Goal: Information Seeking & Learning: Learn about a topic

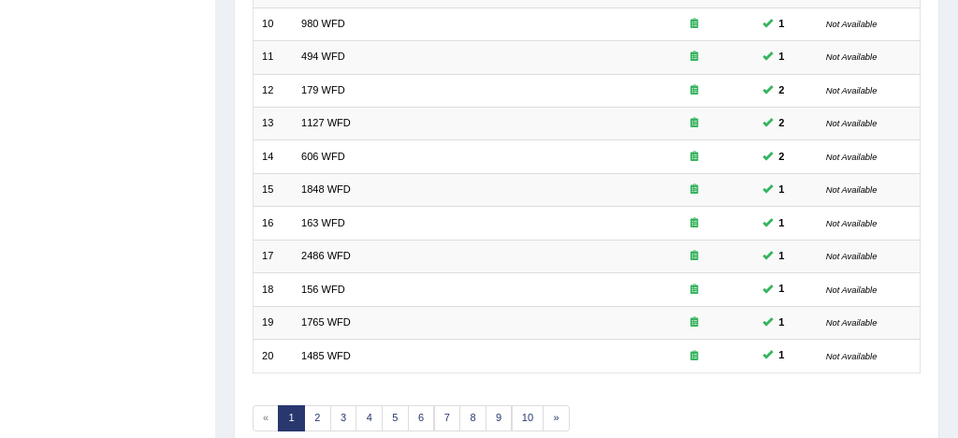
scroll to position [640, 0]
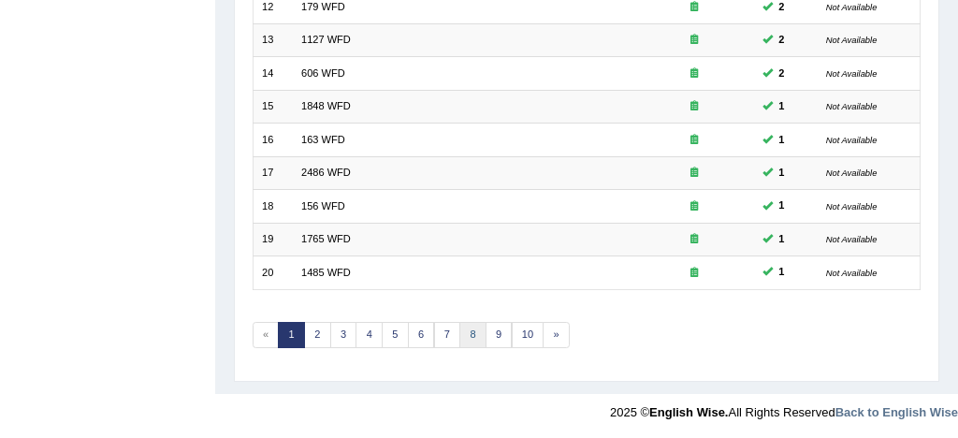
click at [469, 334] on link "8" at bounding box center [472, 335] width 27 height 26
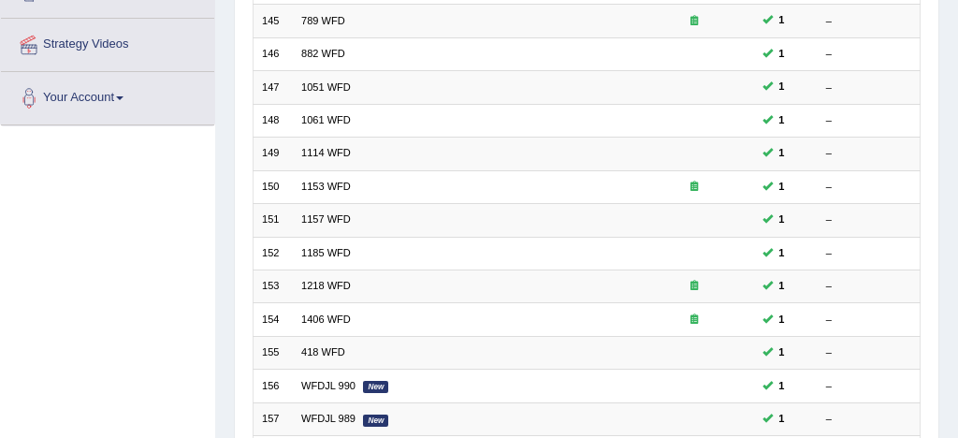
scroll to position [640, 0]
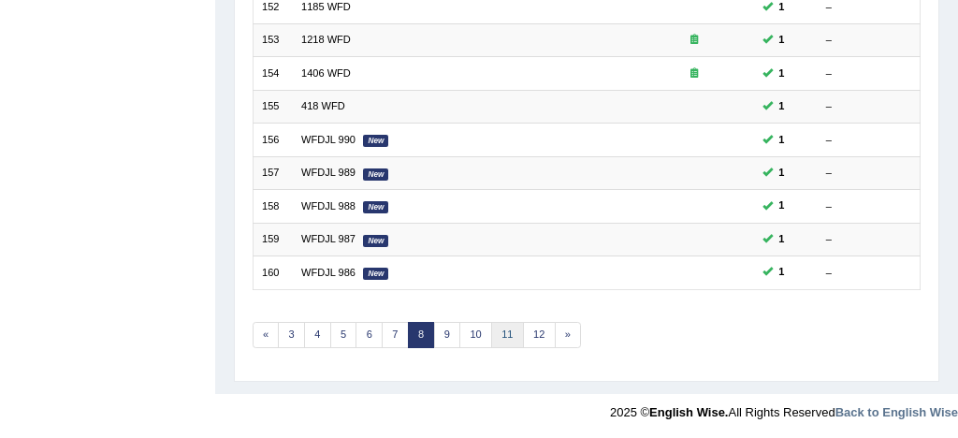
click at [509, 332] on link "11" at bounding box center [507, 335] width 33 height 26
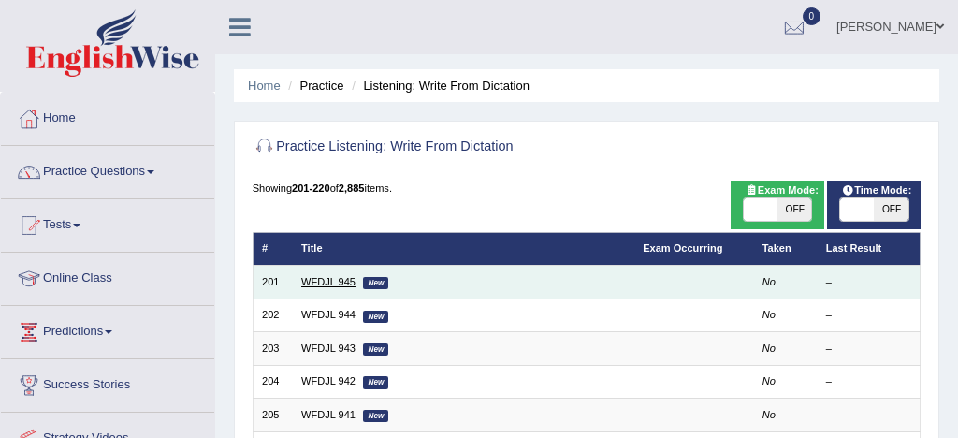
click at [327, 283] on link "WFDJL 945" at bounding box center [328, 281] width 54 height 11
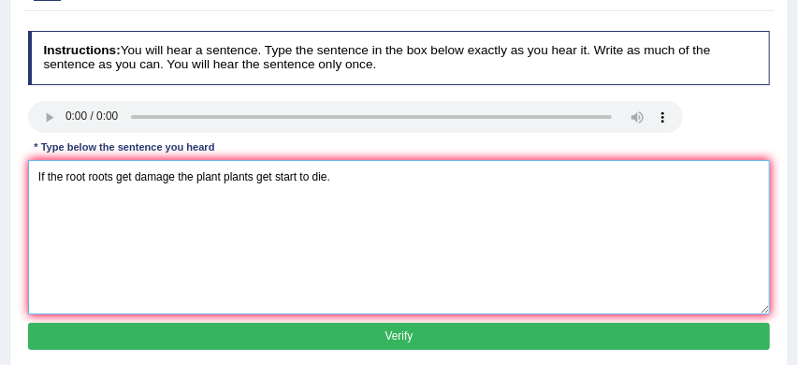
scroll to position [211, 0]
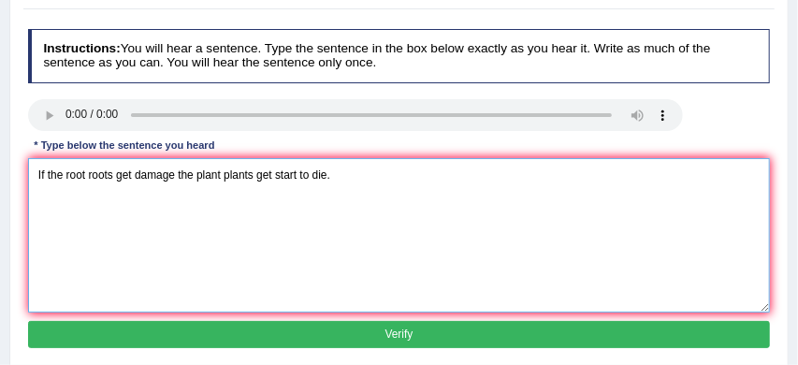
type textarea "If the root roots get damage the plant plants get start to die."
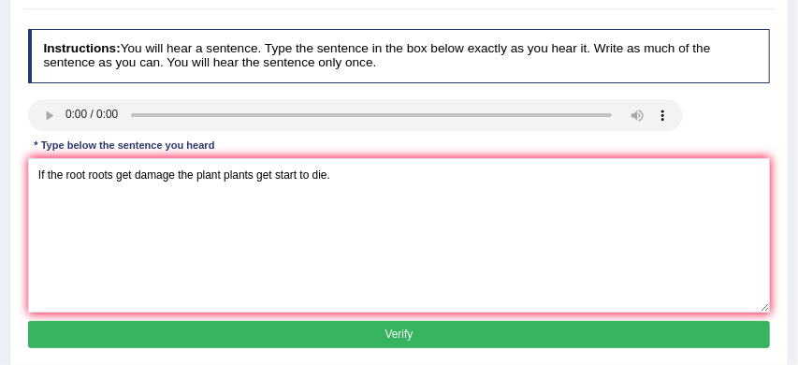
click at [409, 333] on button "Verify" at bounding box center [399, 334] width 743 height 27
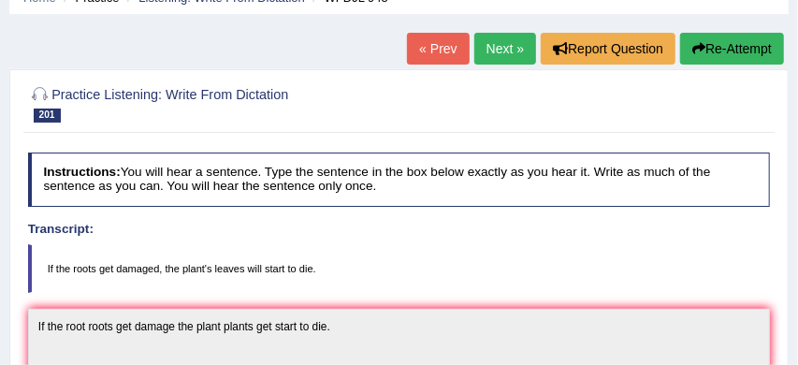
scroll to position [84, 0]
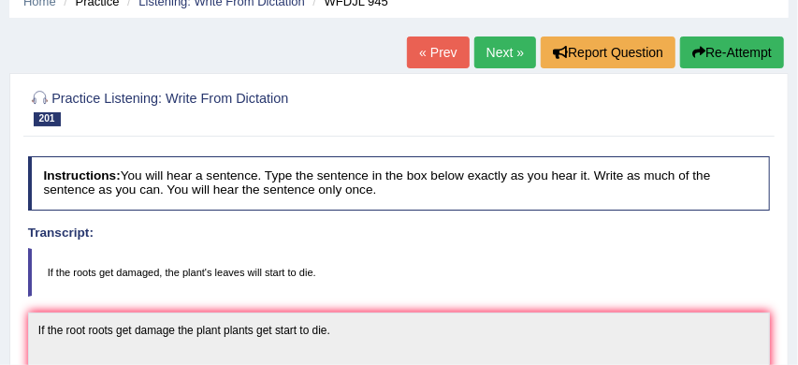
click at [501, 53] on link "Next »" at bounding box center [505, 52] width 62 height 32
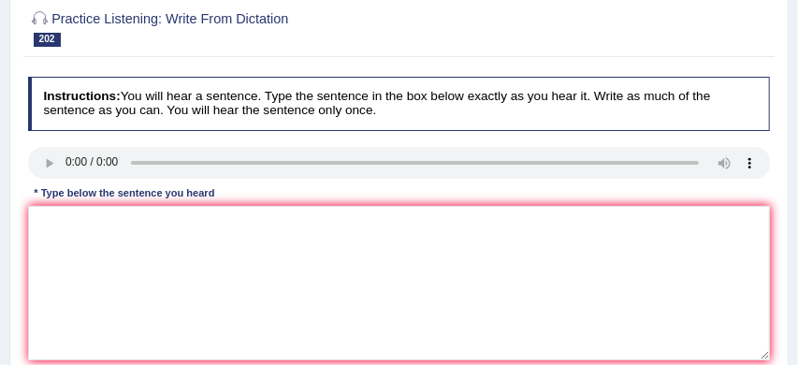
scroll to position [175, 0]
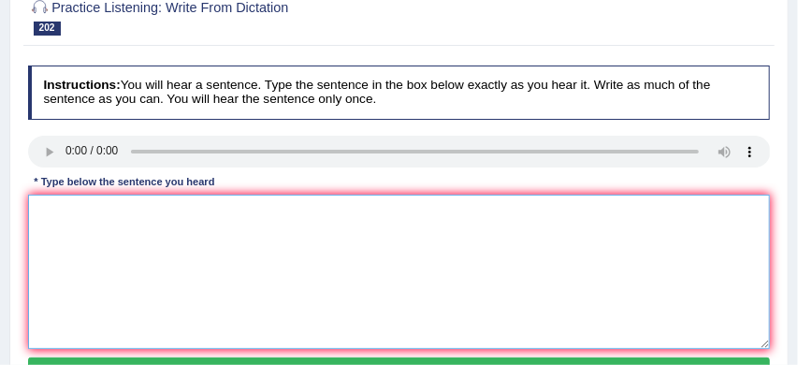
click at [58, 199] on textarea at bounding box center [399, 272] width 743 height 154
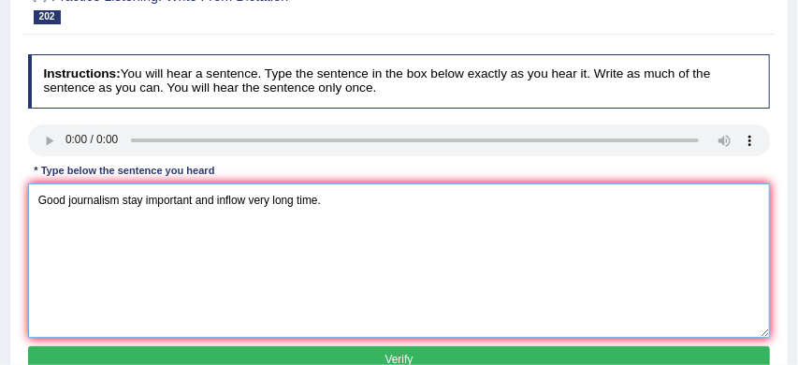
scroll to position [202, 0]
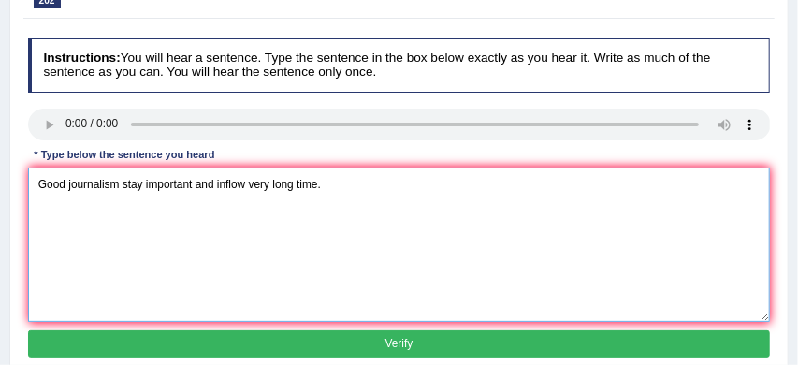
type textarea "Good journalism stay important and inflow very long time."
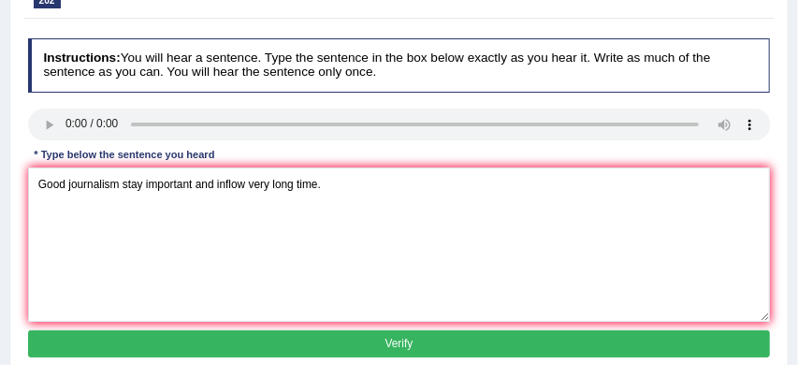
click at [221, 343] on button "Verify" at bounding box center [399, 343] width 743 height 27
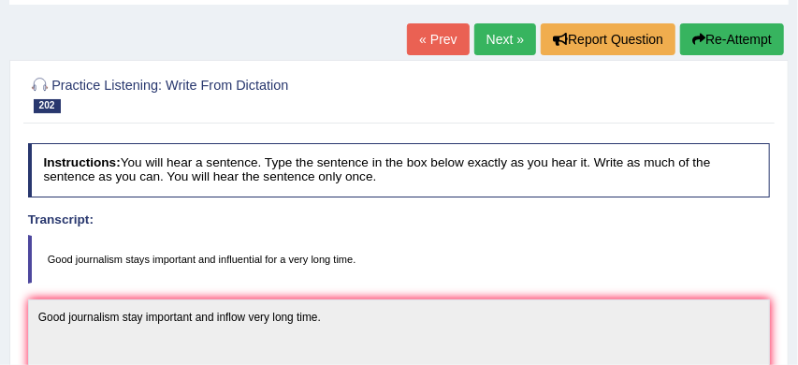
scroll to position [95, 0]
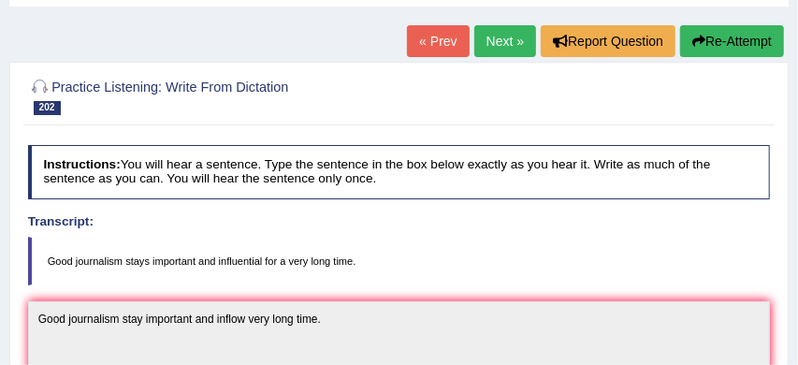
click at [723, 40] on button "Re-Attempt" at bounding box center [732, 41] width 104 height 32
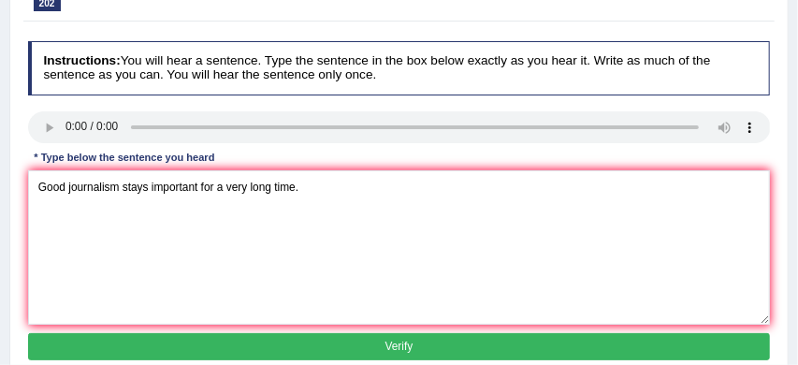
scroll to position [230, 0]
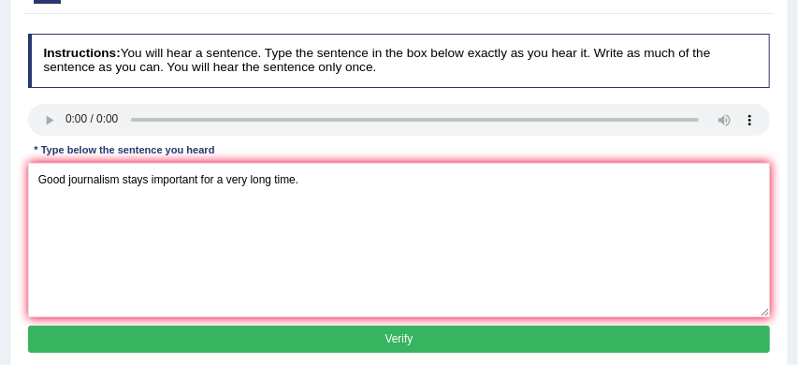
click at [200, 215] on textarea "Good journalism stays important for a very long time." at bounding box center [399, 240] width 743 height 154
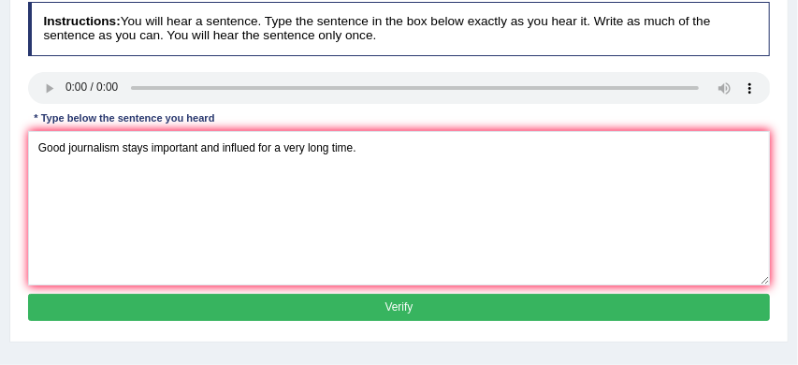
scroll to position [285, 0]
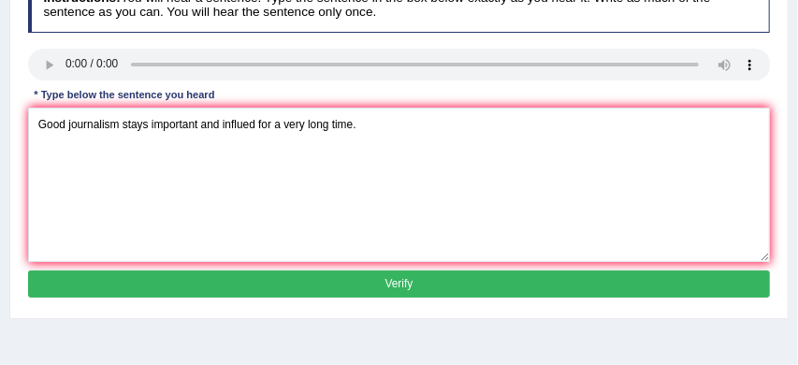
type textarea "Good journalism stays important and influed for a very long time."
click at [351, 298] on button "Verify" at bounding box center [399, 283] width 743 height 27
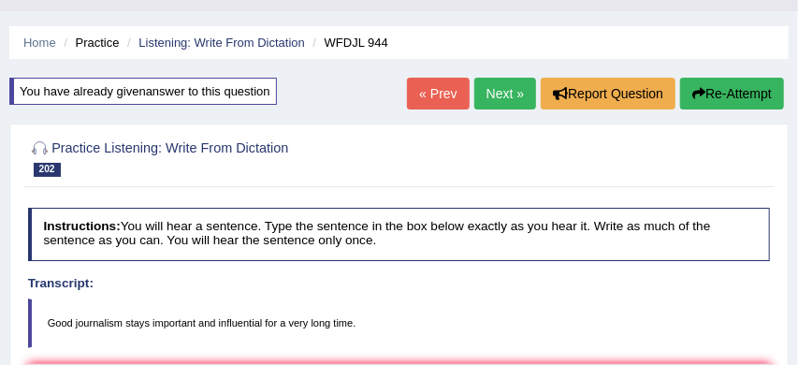
scroll to position [37, 0]
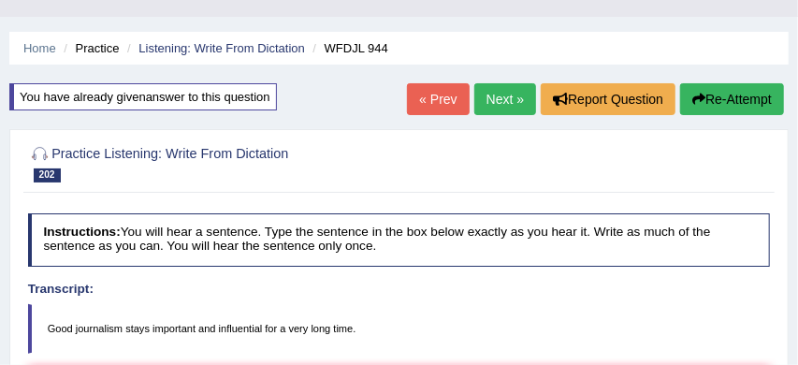
click at [499, 100] on link "Next »" at bounding box center [505, 99] width 62 height 32
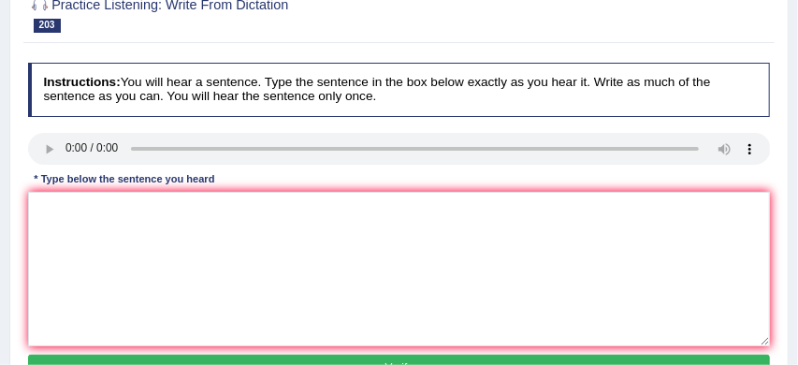
scroll to position [181, 0]
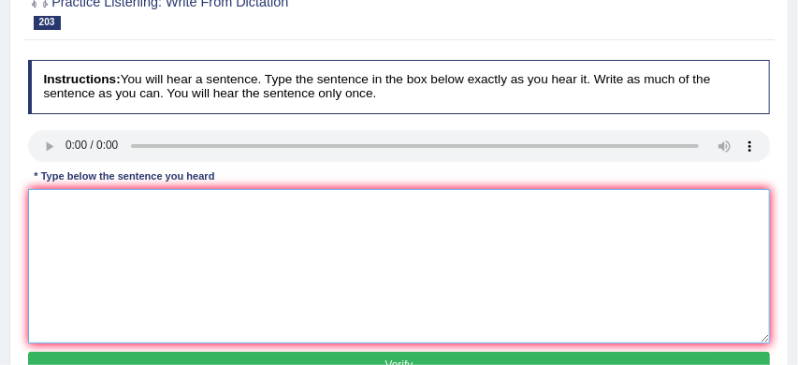
click at [71, 195] on textarea at bounding box center [399, 266] width 743 height 154
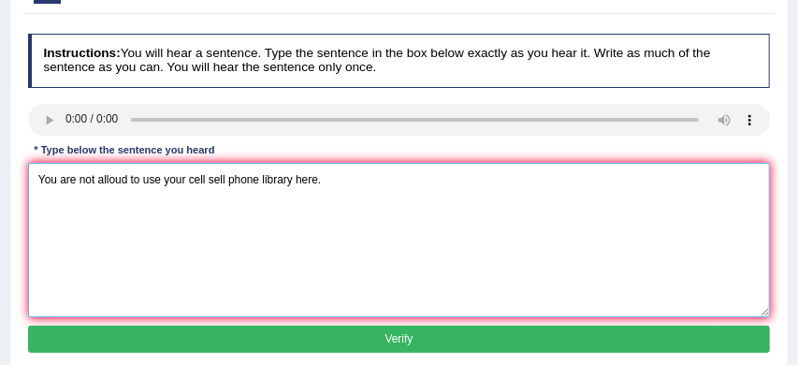
scroll to position [219, 0]
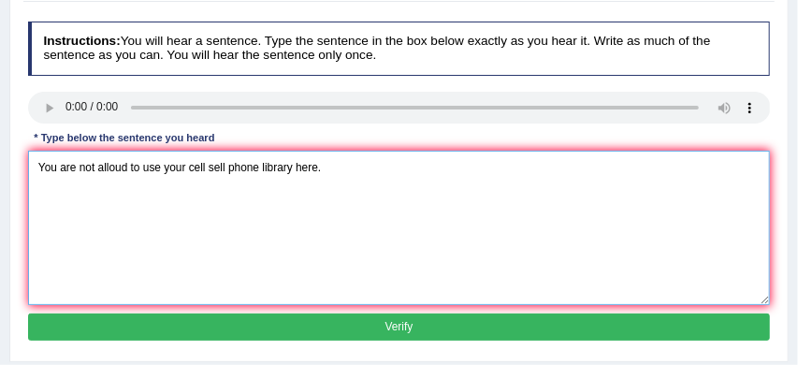
type textarea "You are not alloud to use your cell sell phone library here."
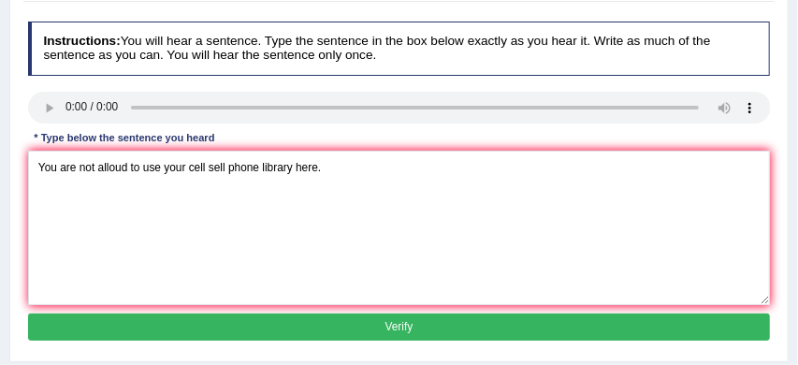
click at [296, 334] on button "Verify" at bounding box center [399, 326] width 743 height 27
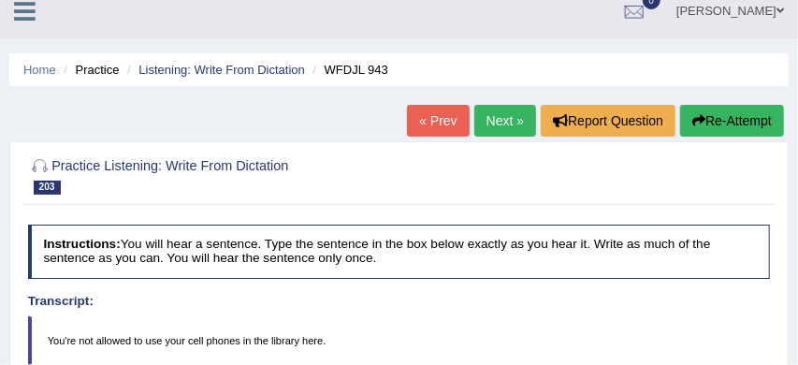
scroll to position [0, 0]
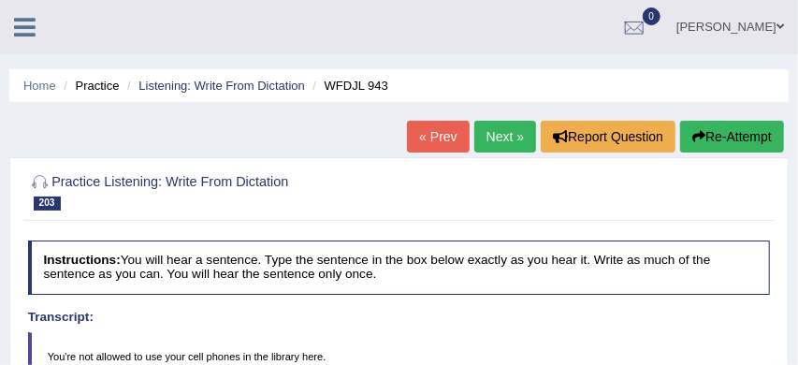
click at [732, 128] on button "Re-Attempt" at bounding box center [732, 137] width 104 height 32
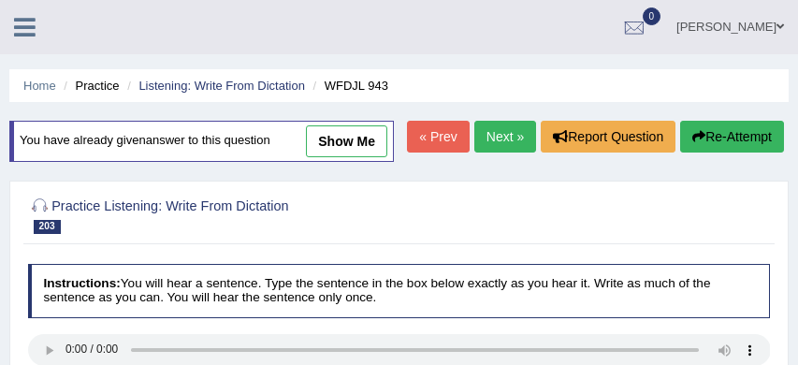
scroll to position [172, 0]
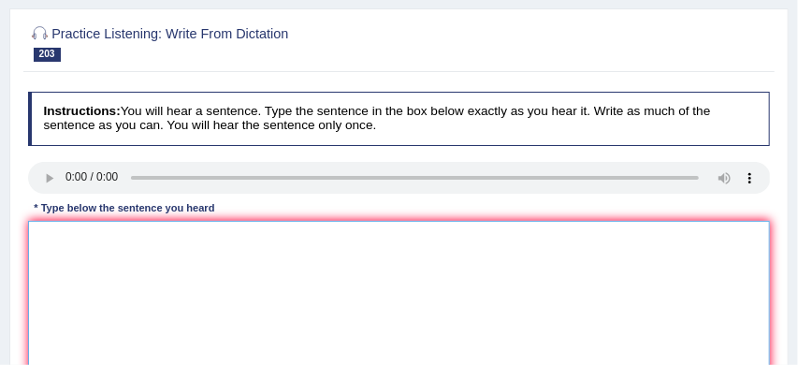
click at [197, 286] on textarea at bounding box center [399, 298] width 743 height 154
click at [239, 277] on textarea "You 're not allowed to use cell phones" at bounding box center [399, 298] width 743 height 154
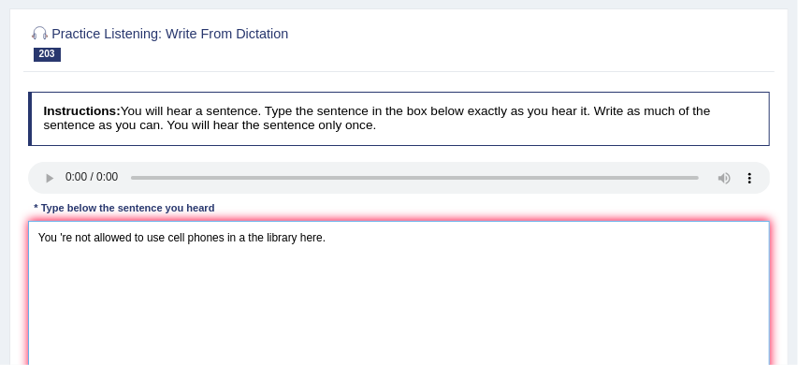
type textarea "You 're not allowed to use cell phones in a the library here."
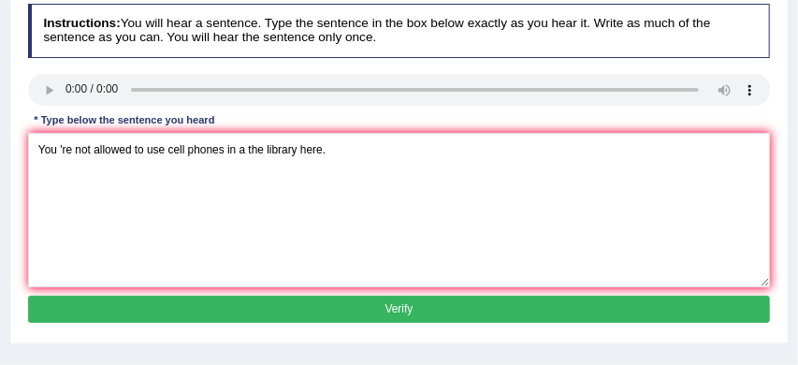
scroll to position [261, 0]
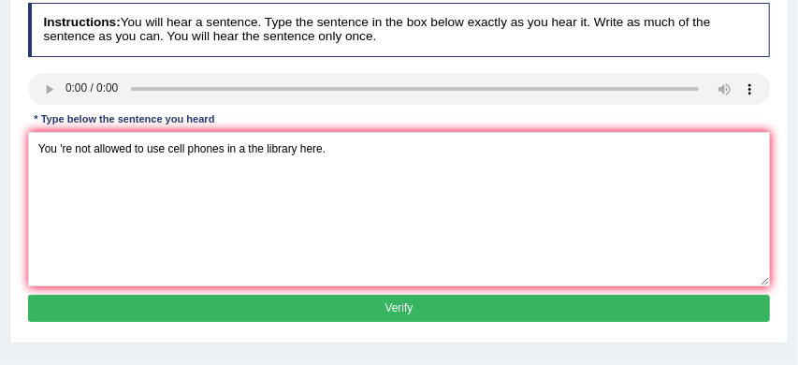
click at [307, 322] on button "Verify" at bounding box center [399, 308] width 743 height 27
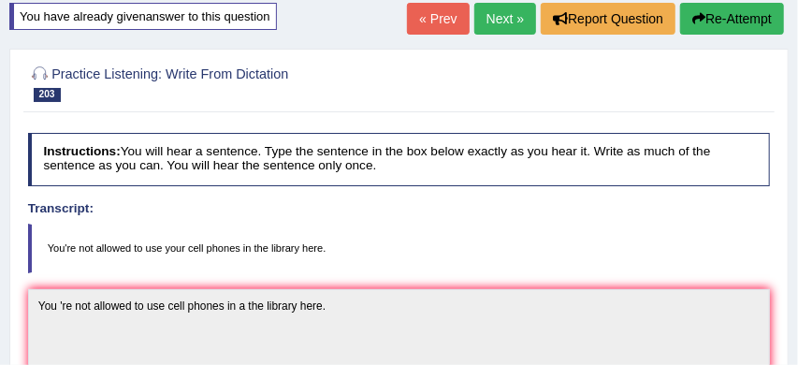
scroll to position [112, 0]
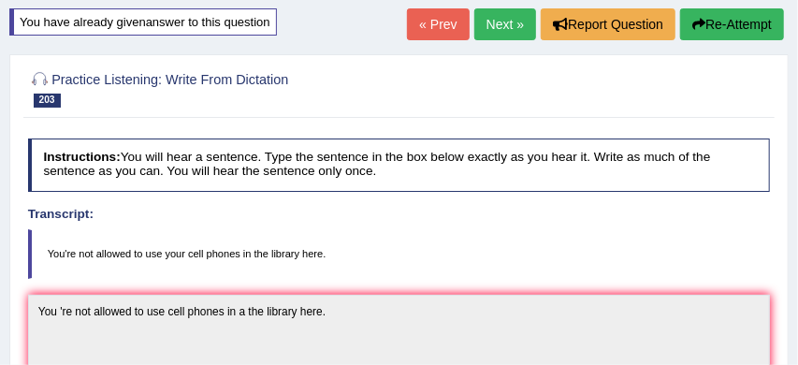
click at [498, 19] on link "Next »" at bounding box center [505, 24] width 62 height 32
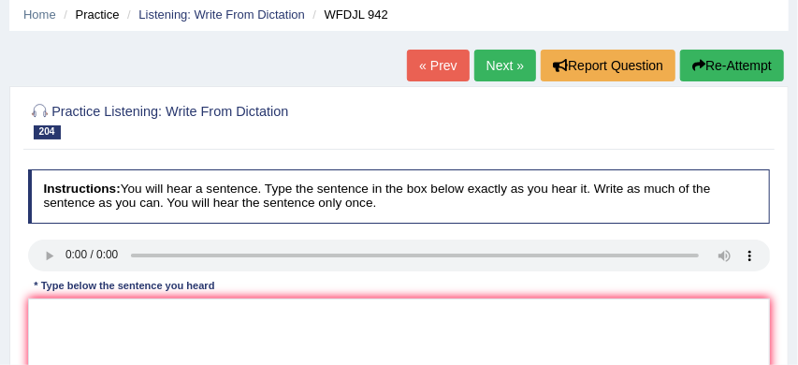
scroll to position [113, 0]
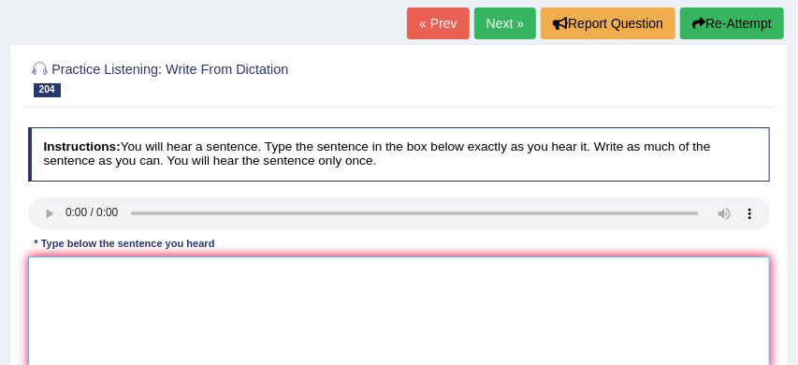
click at [51, 268] on textarea at bounding box center [399, 333] width 743 height 154
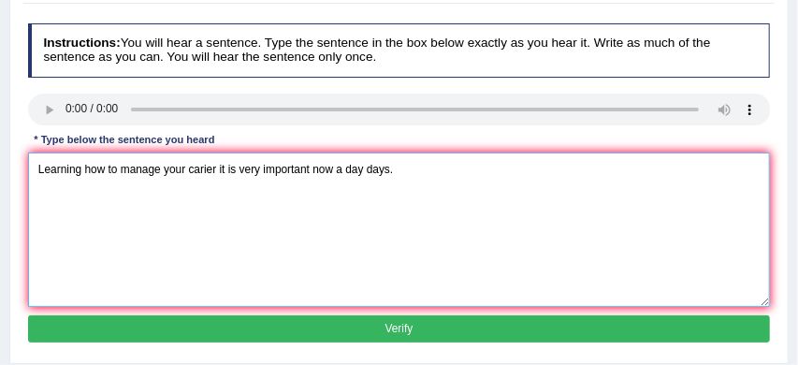
scroll to position [235, 0]
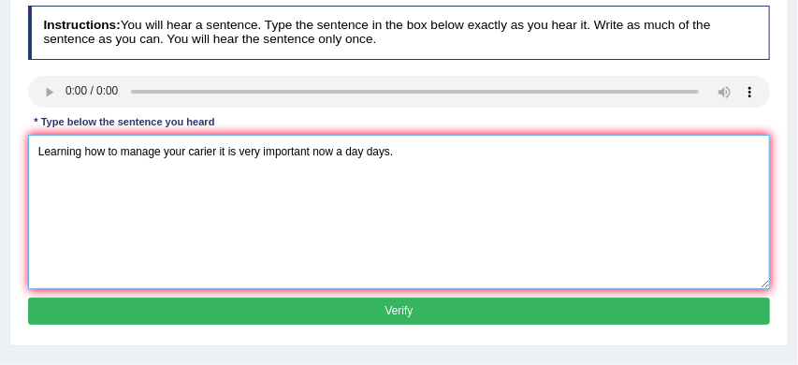
type textarea "Learning how to manage your carier it is very important now a day days."
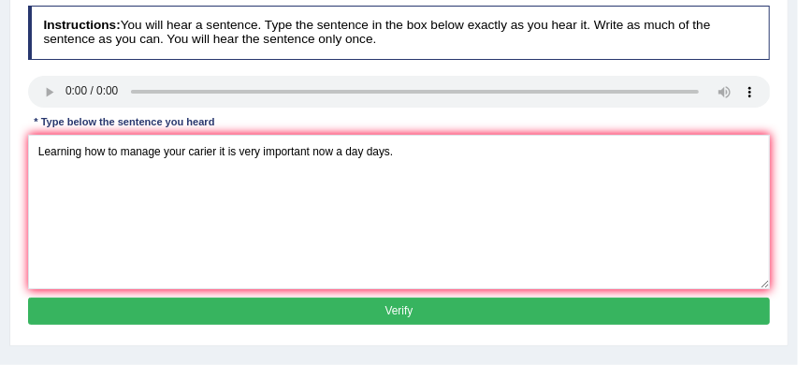
click at [144, 314] on button "Verify" at bounding box center [399, 311] width 743 height 27
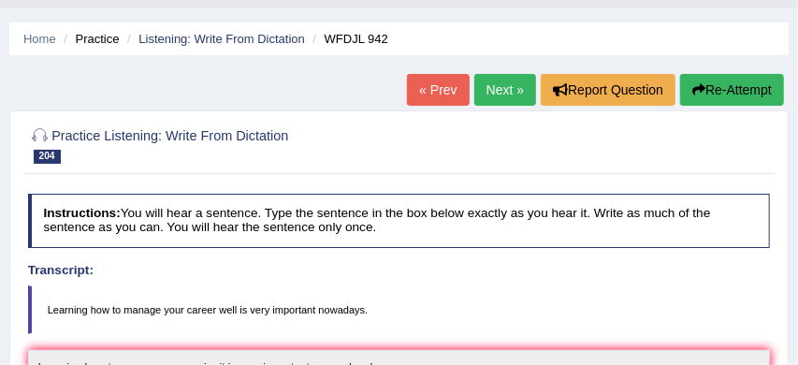
scroll to position [40, 0]
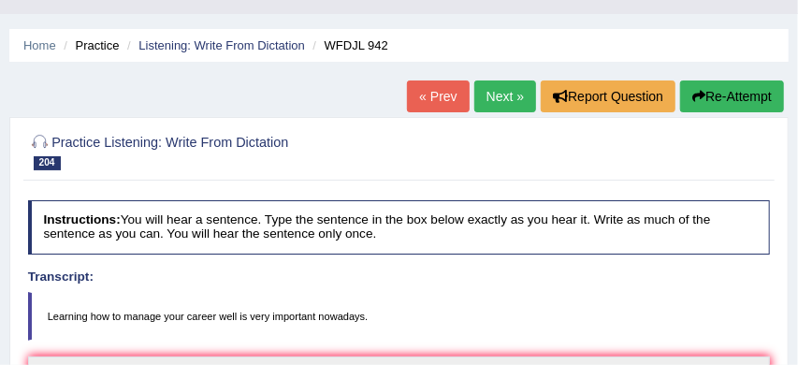
click at [737, 90] on button "Re-Attempt" at bounding box center [732, 96] width 104 height 32
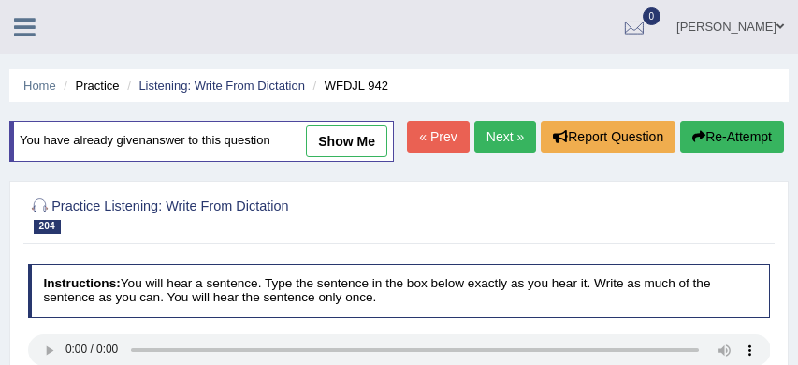
scroll to position [191, 0]
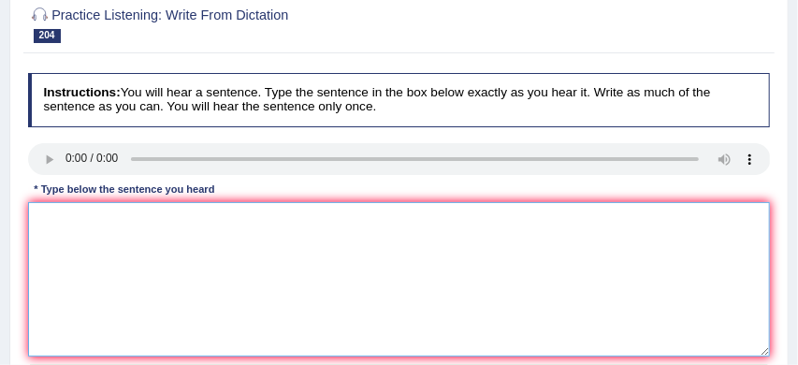
click at [162, 269] on textarea at bounding box center [399, 279] width 743 height 154
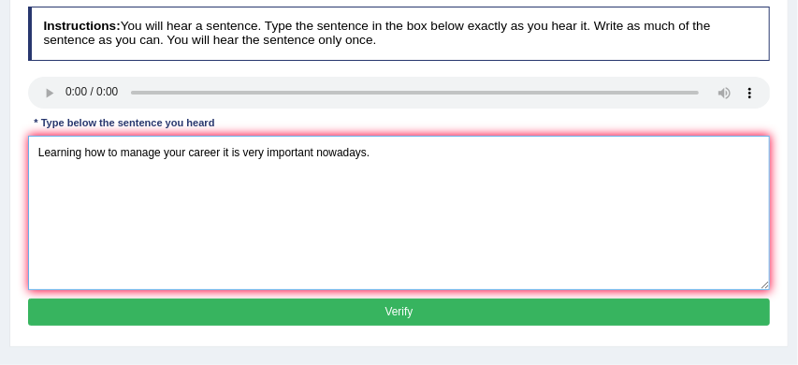
scroll to position [275, 0]
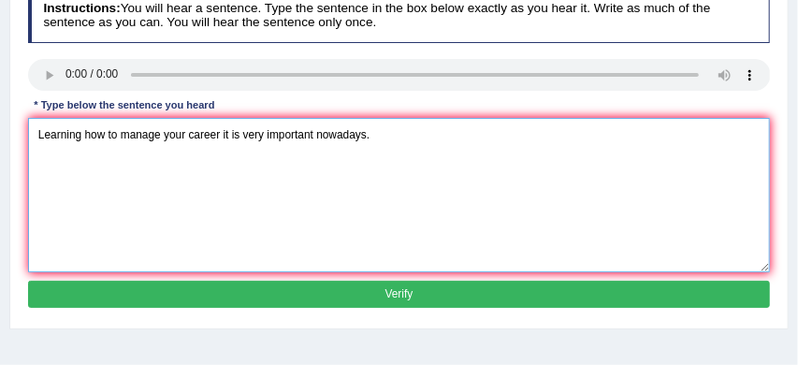
type textarea "Learning how to manage your career it is very important nowadays."
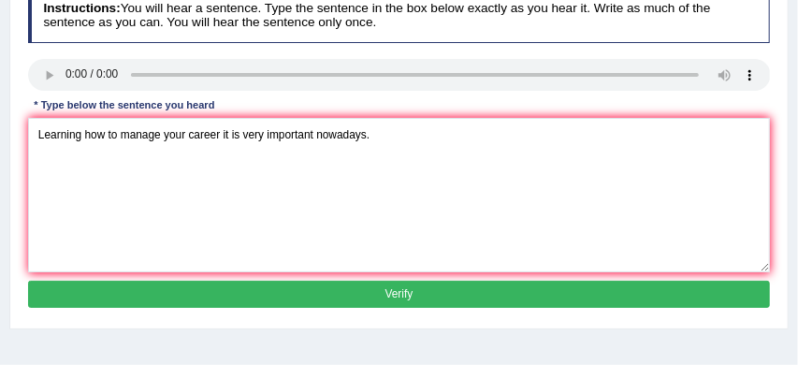
click at [323, 308] on button "Verify" at bounding box center [399, 294] width 743 height 27
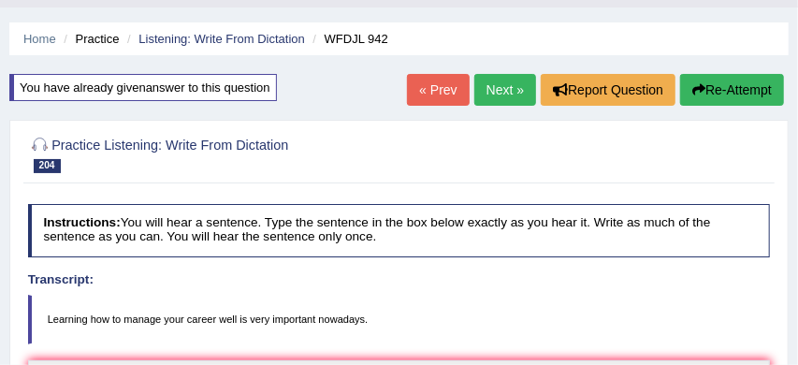
scroll to position [34, 0]
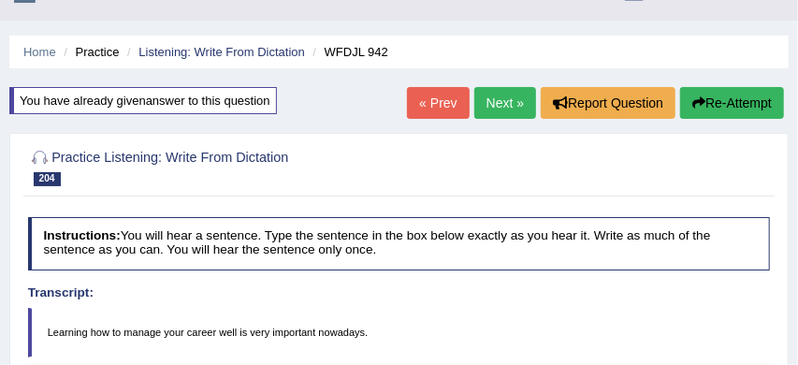
click at [497, 99] on link "Next »" at bounding box center [505, 103] width 62 height 32
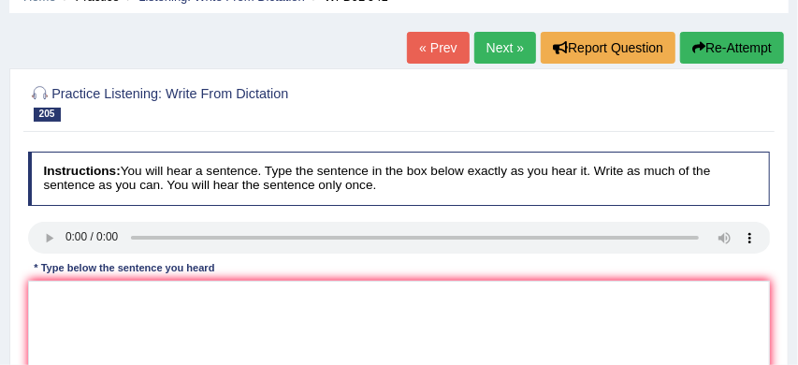
scroll to position [140, 0]
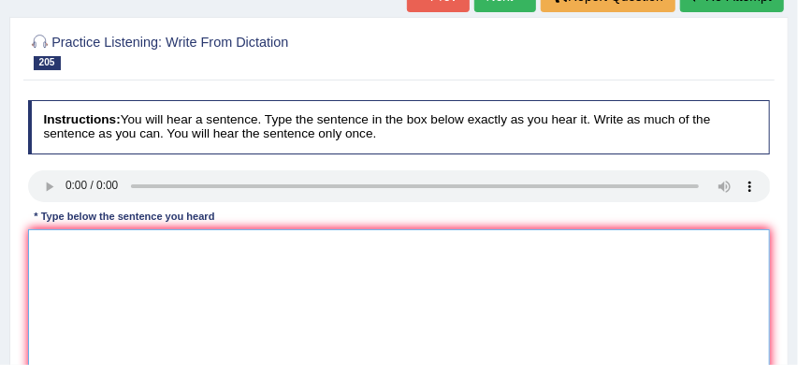
click at [92, 262] on textarea at bounding box center [399, 306] width 743 height 154
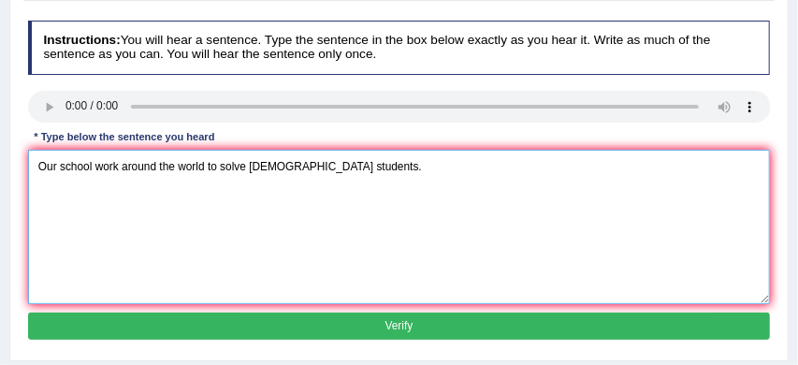
scroll to position [233, 0]
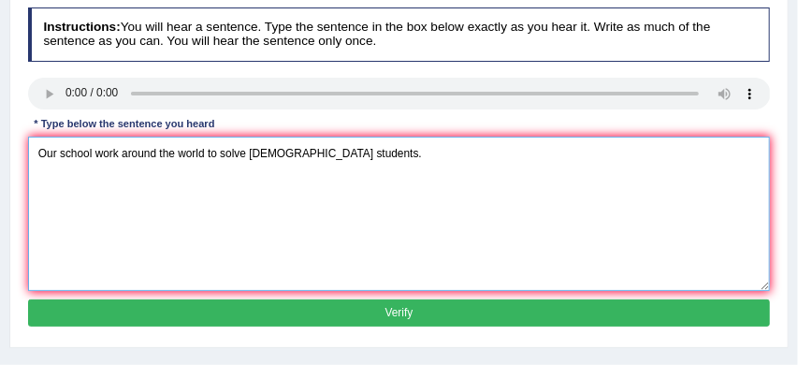
type textarea "Our school work around the world to solve [DEMOGRAPHIC_DATA] students."
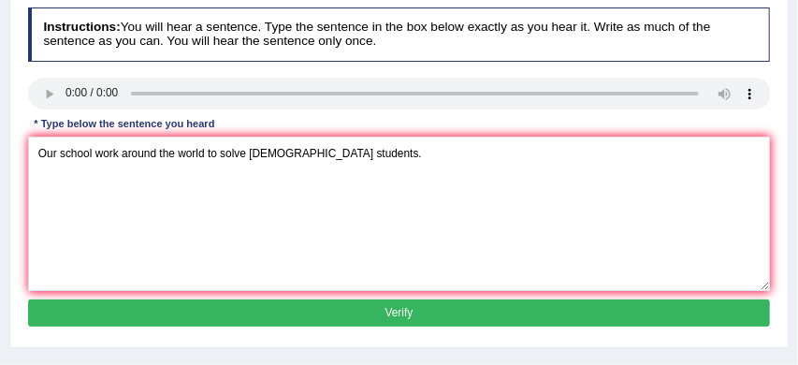
click at [266, 312] on button "Verify" at bounding box center [399, 312] width 743 height 27
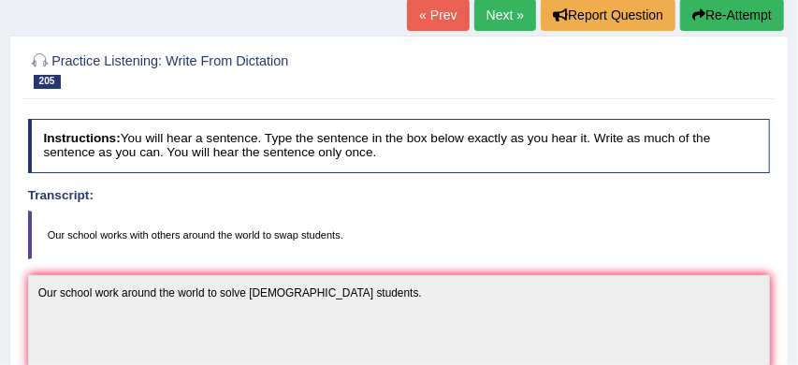
scroll to position [122, 0]
click at [736, 6] on button "Re-Attempt" at bounding box center [732, 15] width 104 height 32
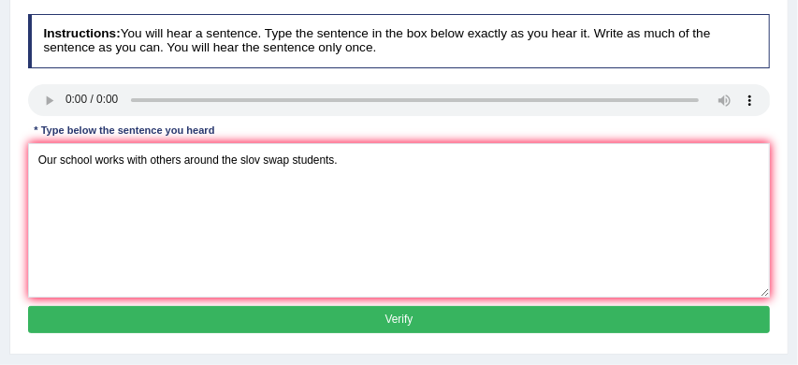
scroll to position [288, 0]
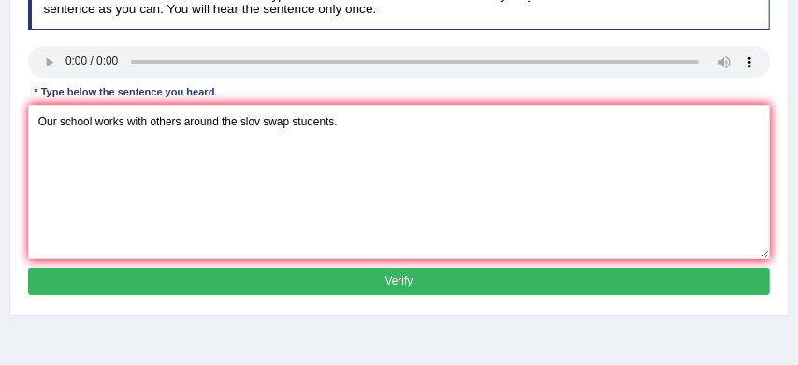
type textarea "Our school works with others around the slov swap students."
click at [282, 295] on button "Verify" at bounding box center [399, 281] width 743 height 27
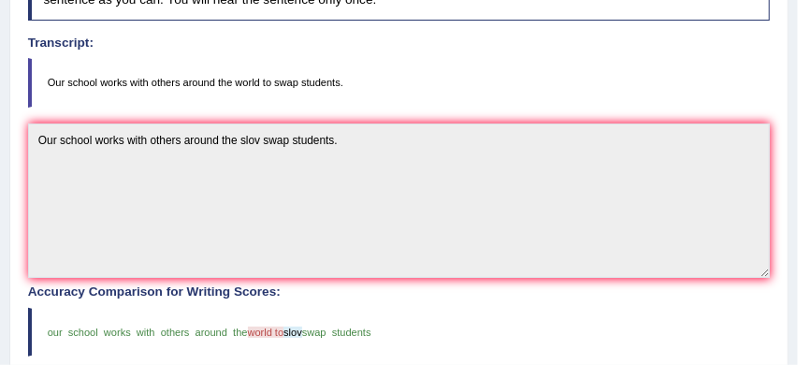
scroll to position [285, 0]
